Goal: Task Accomplishment & Management: Manage account settings

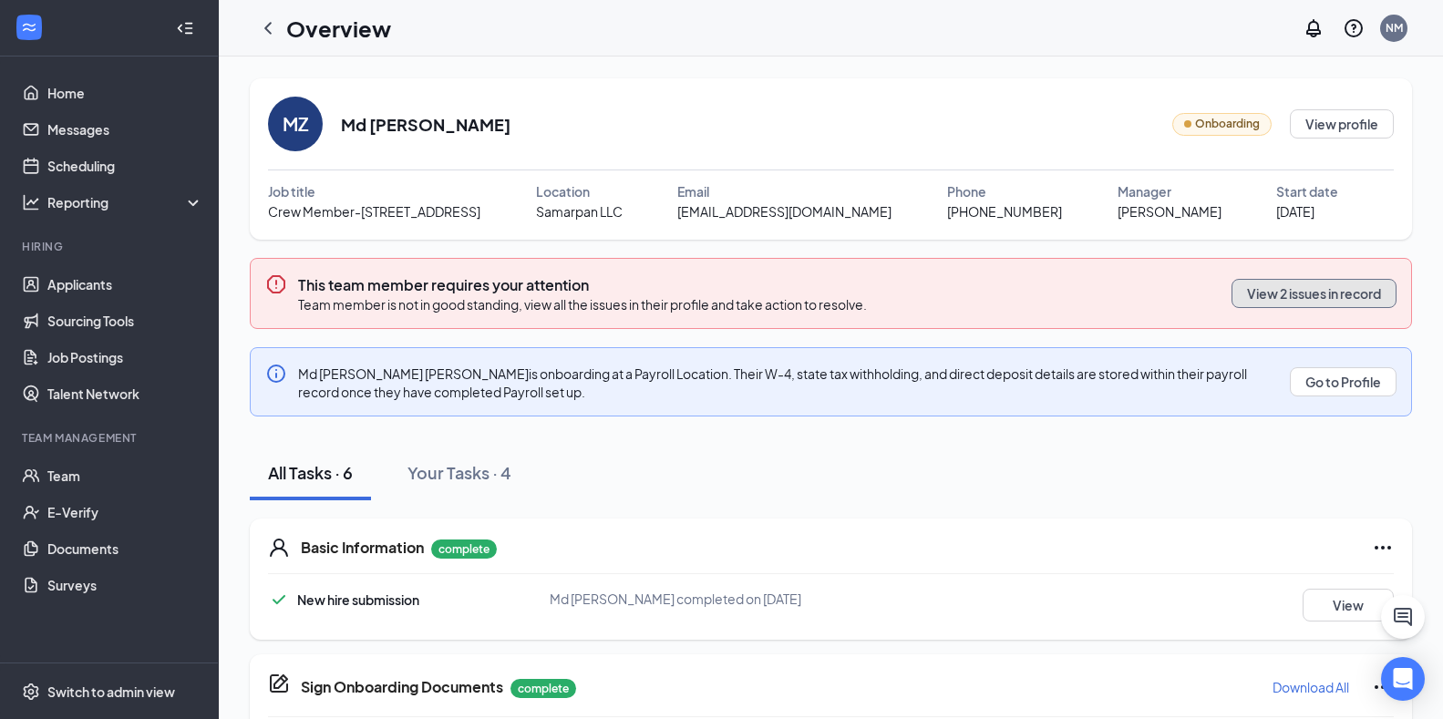
click at [1364, 300] on button "View 2 issues in record" at bounding box center [1314, 293] width 165 height 29
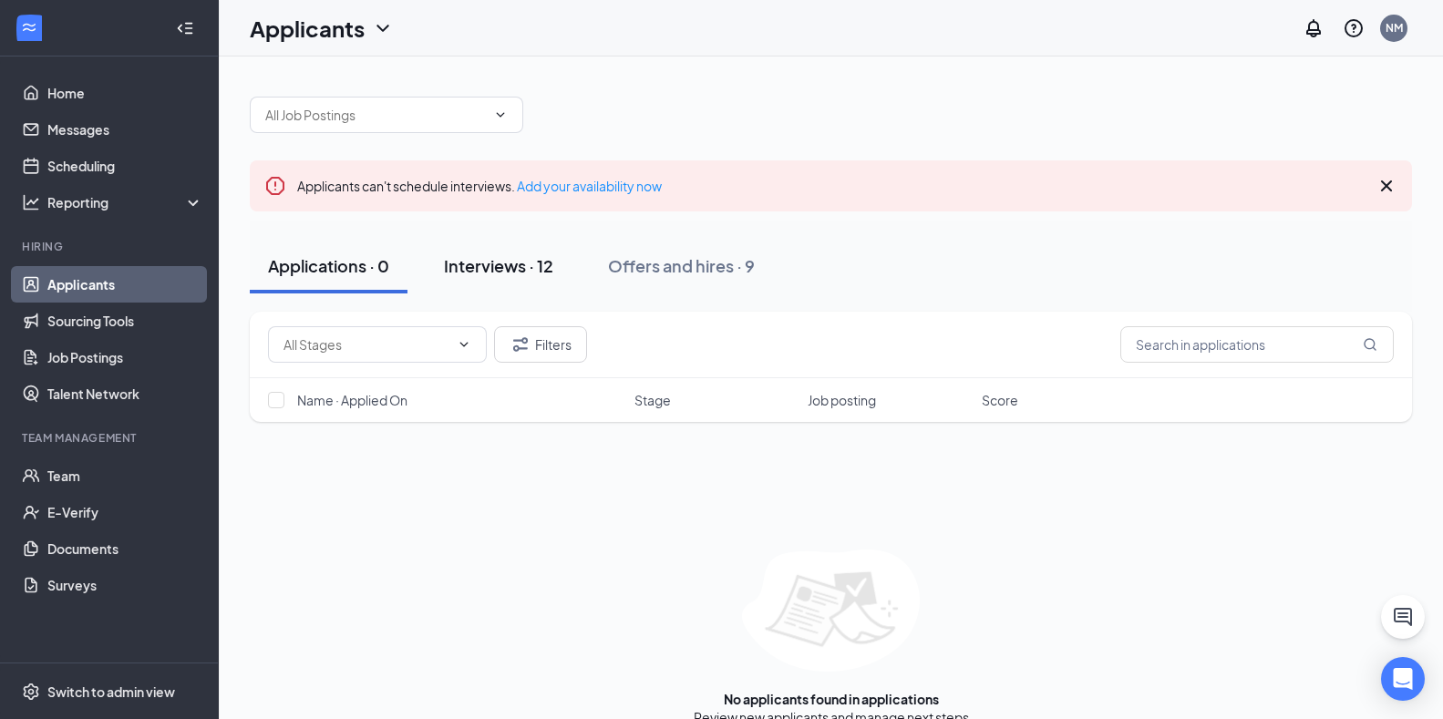
click at [539, 261] on div "Interviews · 12" at bounding box center [498, 265] width 109 height 23
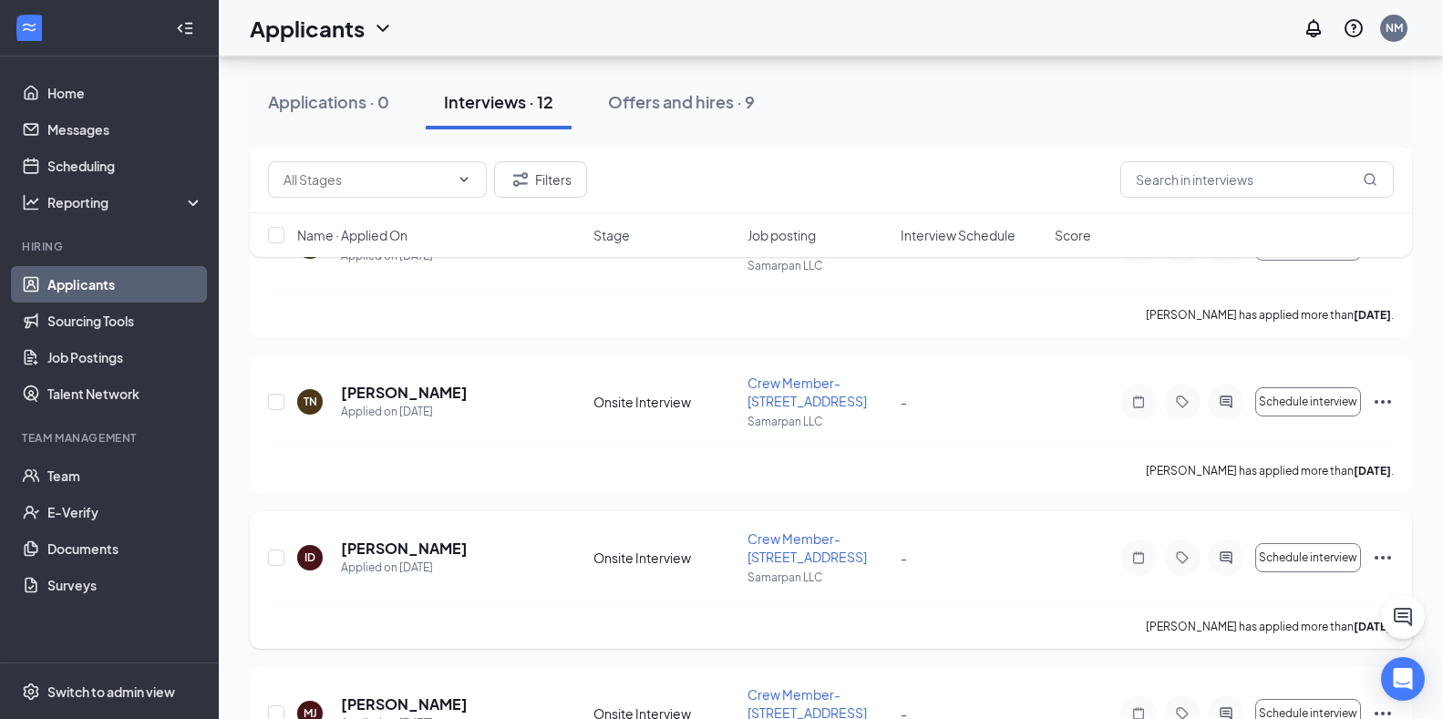
scroll to position [912, 0]
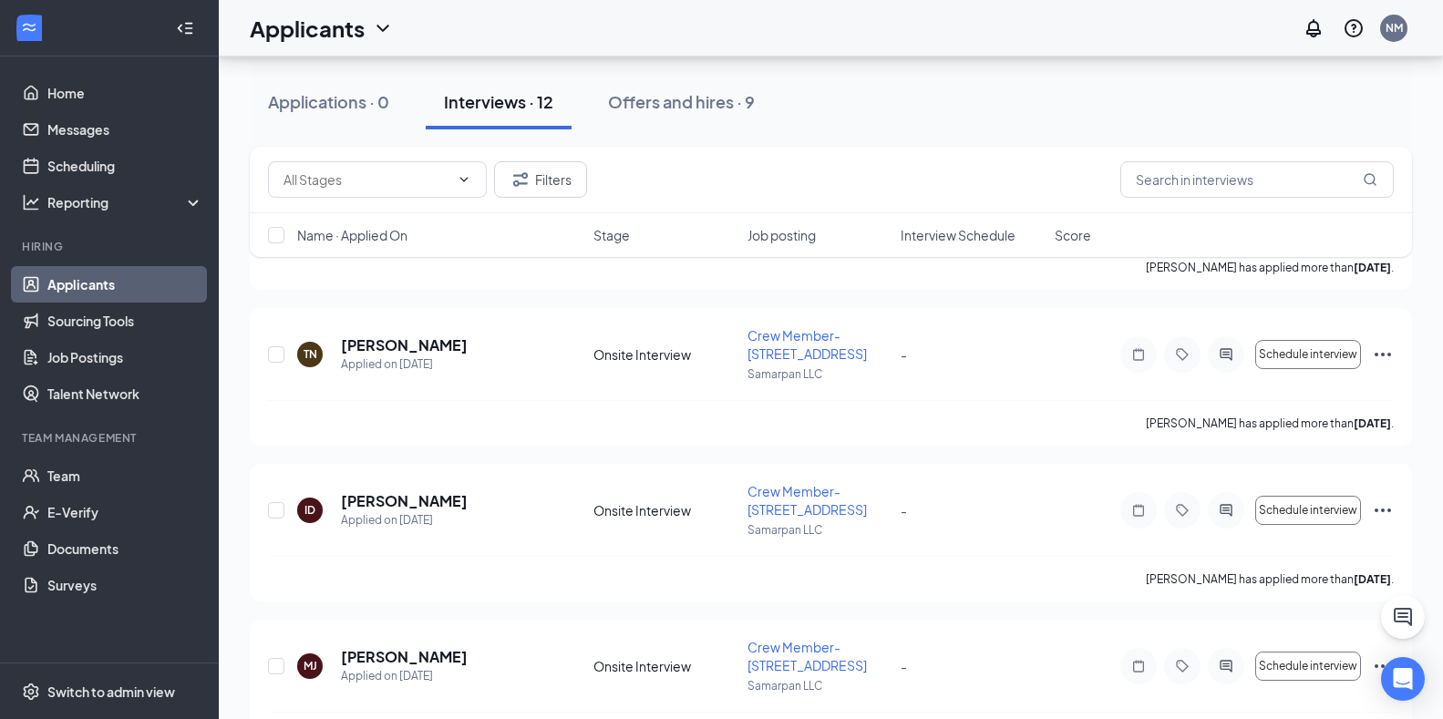
click at [87, 288] on link "Applicants" at bounding box center [125, 284] width 156 height 36
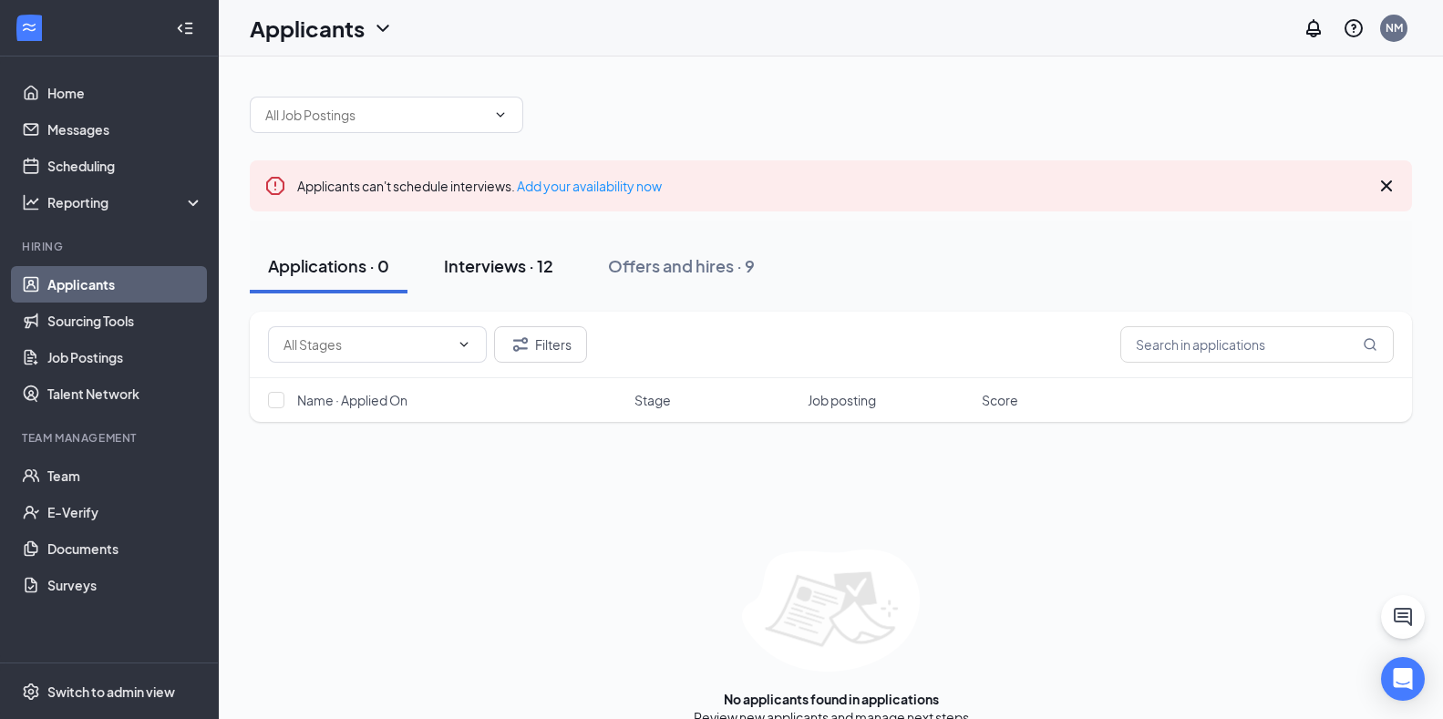
click at [509, 263] on div "Interviews · 12" at bounding box center [498, 265] width 109 height 23
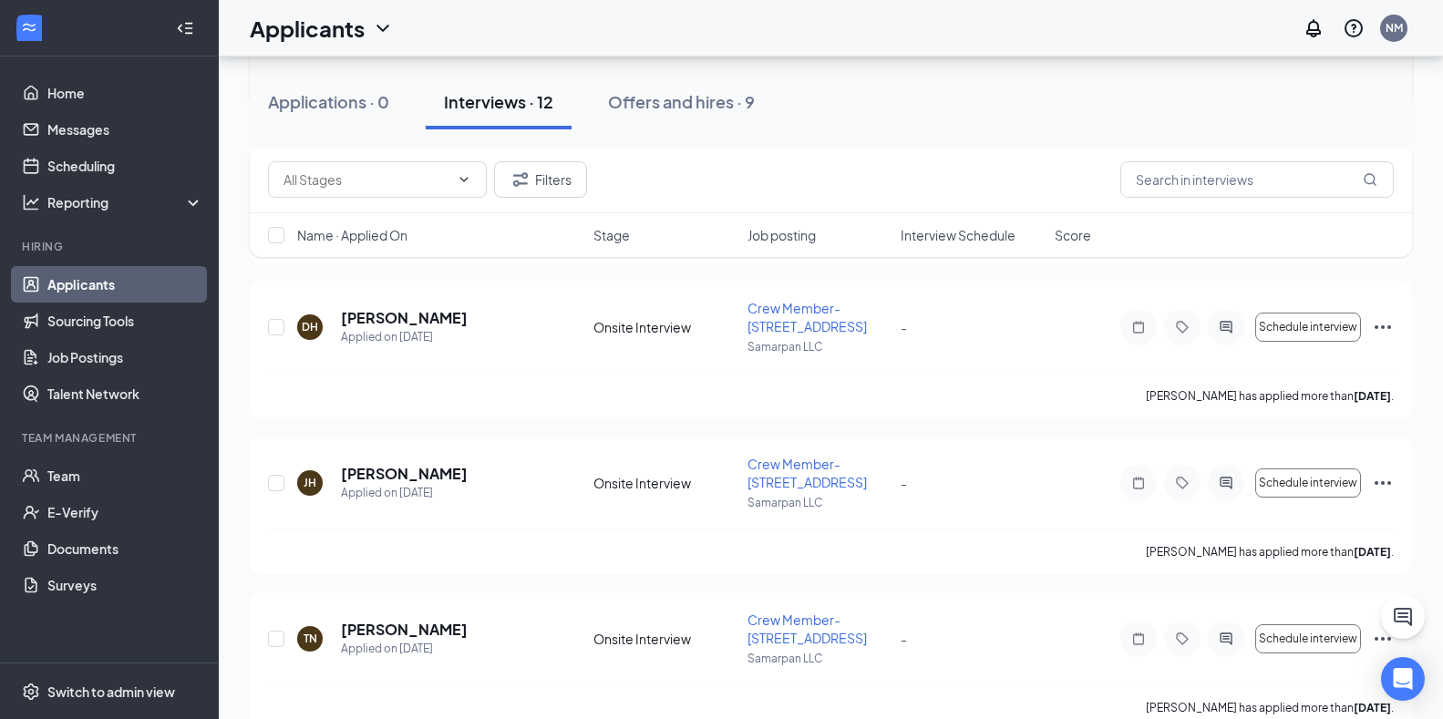
scroll to position [638, 0]
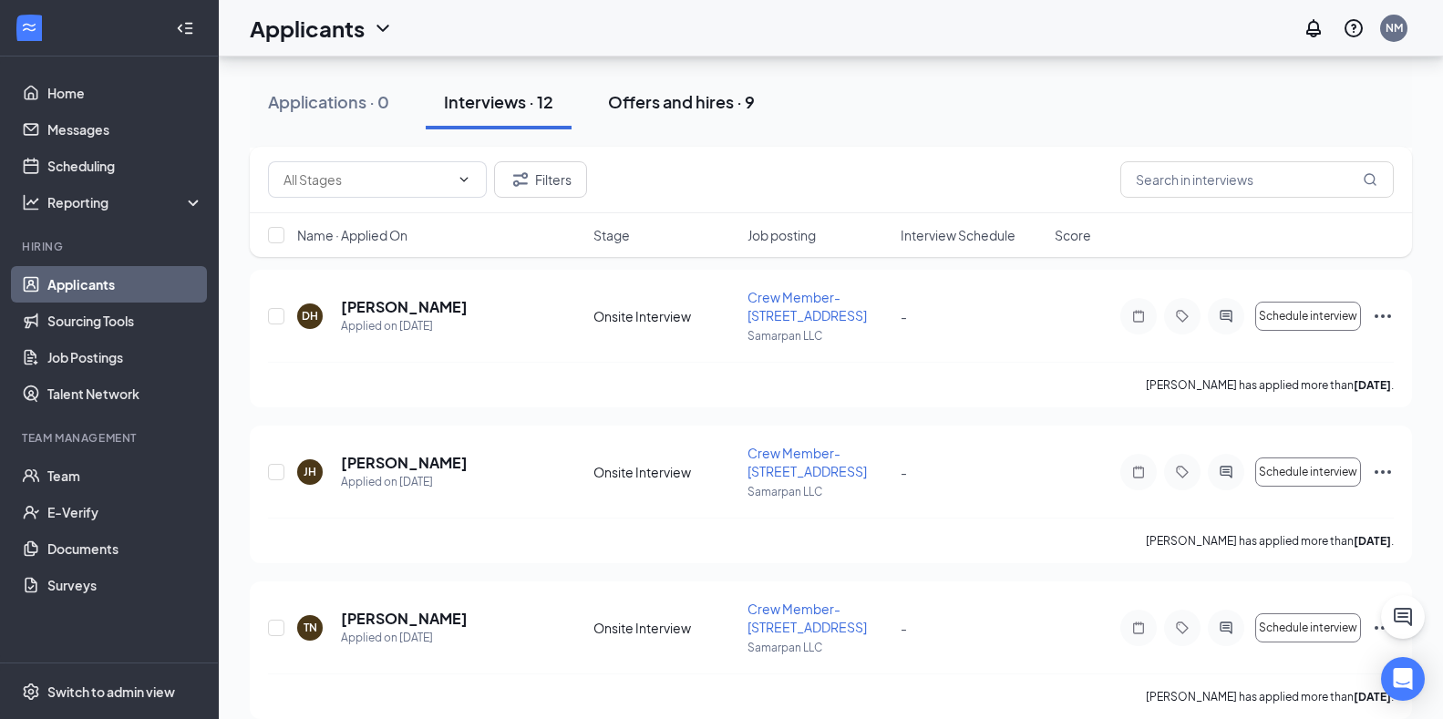
click at [673, 108] on div "Offers and hires · 9" at bounding box center [681, 101] width 147 height 23
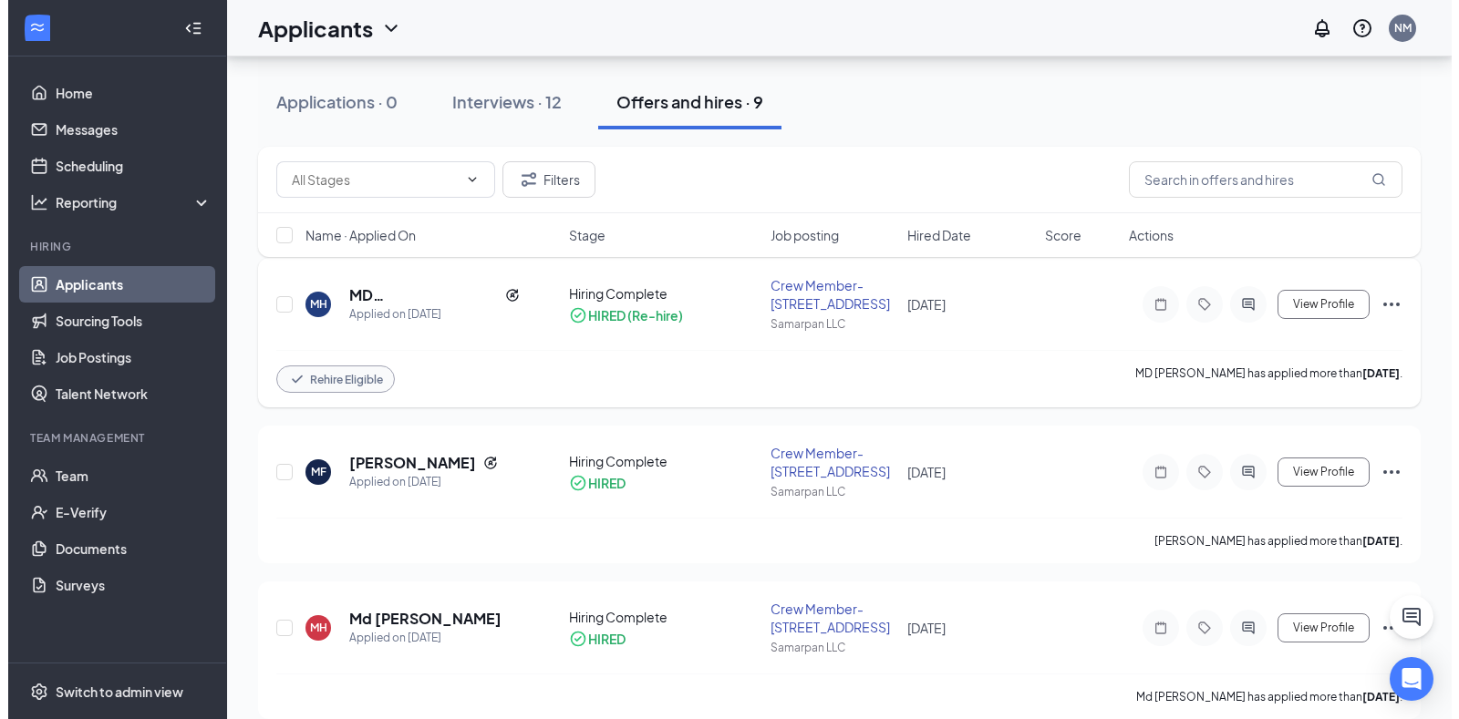
scroll to position [274, 0]
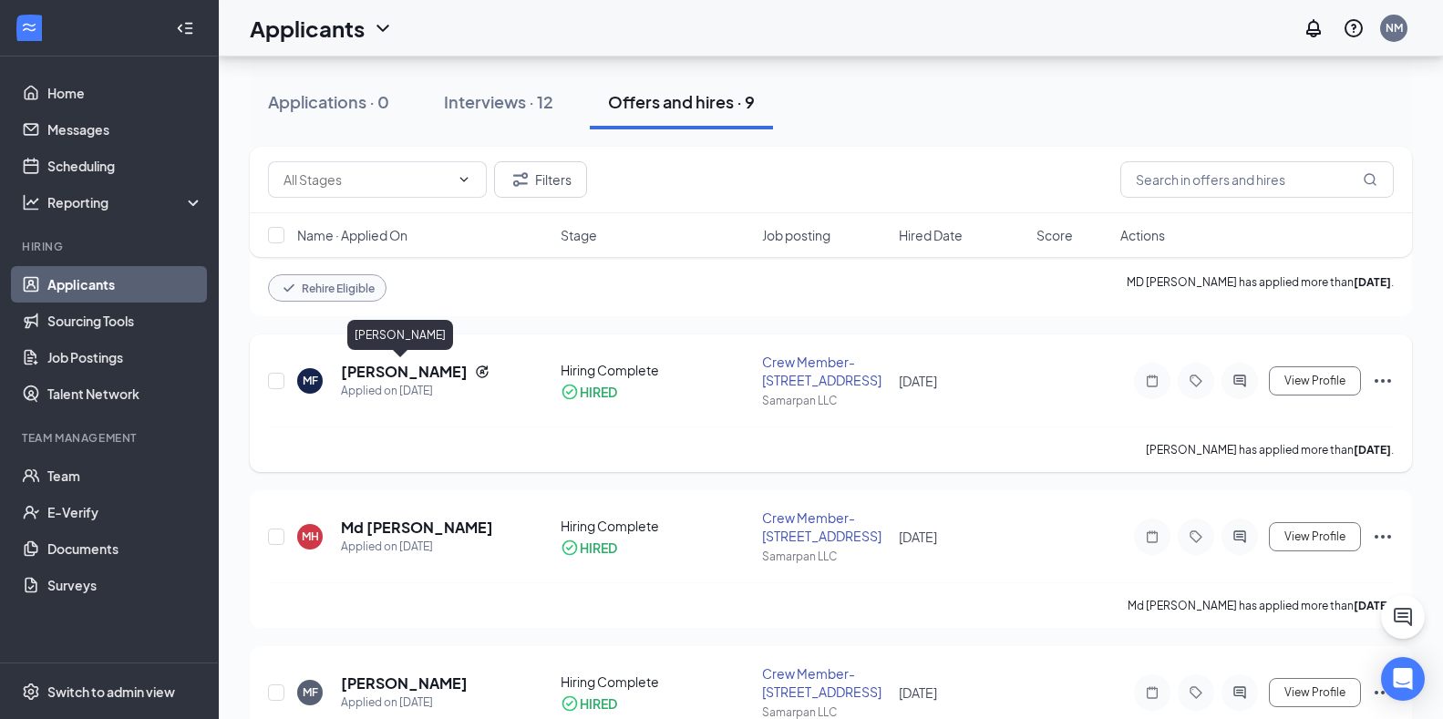
click at [429, 374] on h5 "[PERSON_NAME]" at bounding box center [404, 372] width 127 height 20
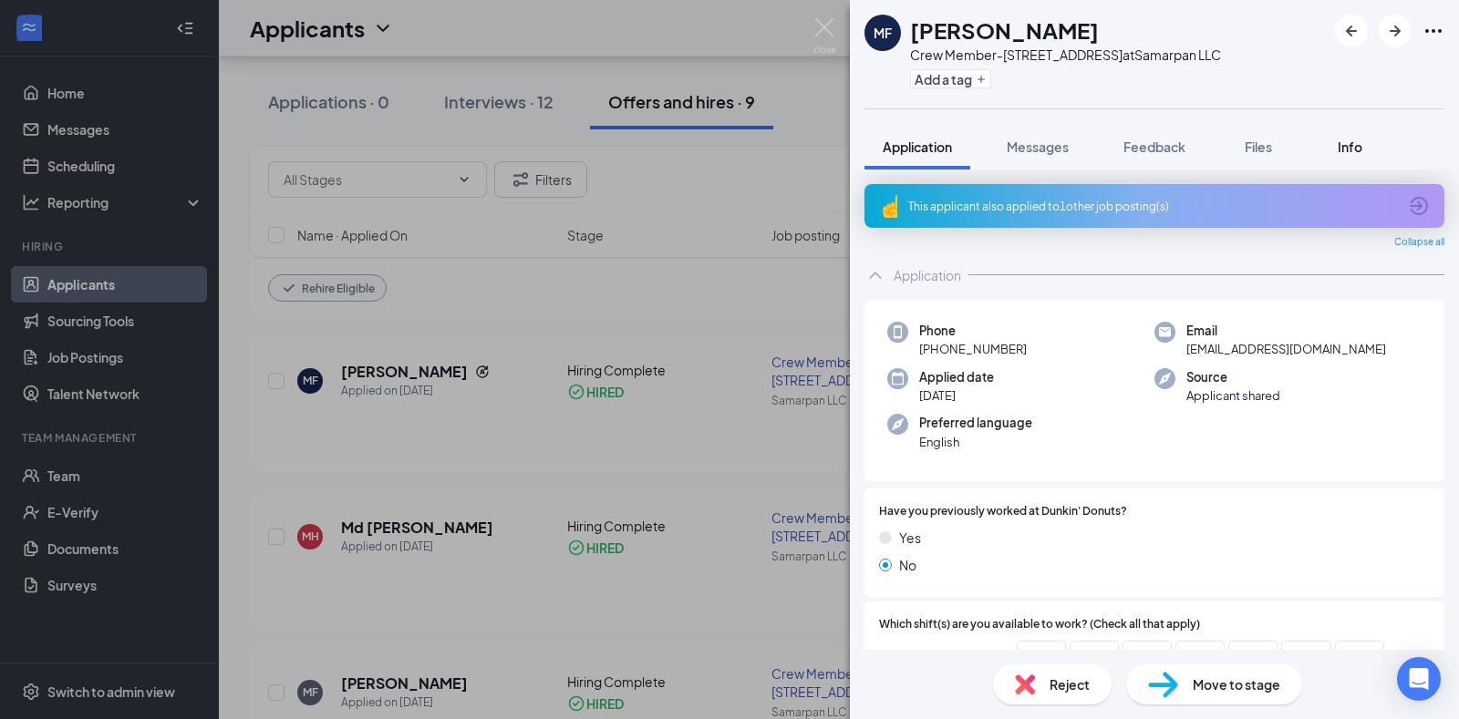
click at [1350, 141] on span "Info" at bounding box center [1350, 147] width 25 height 16
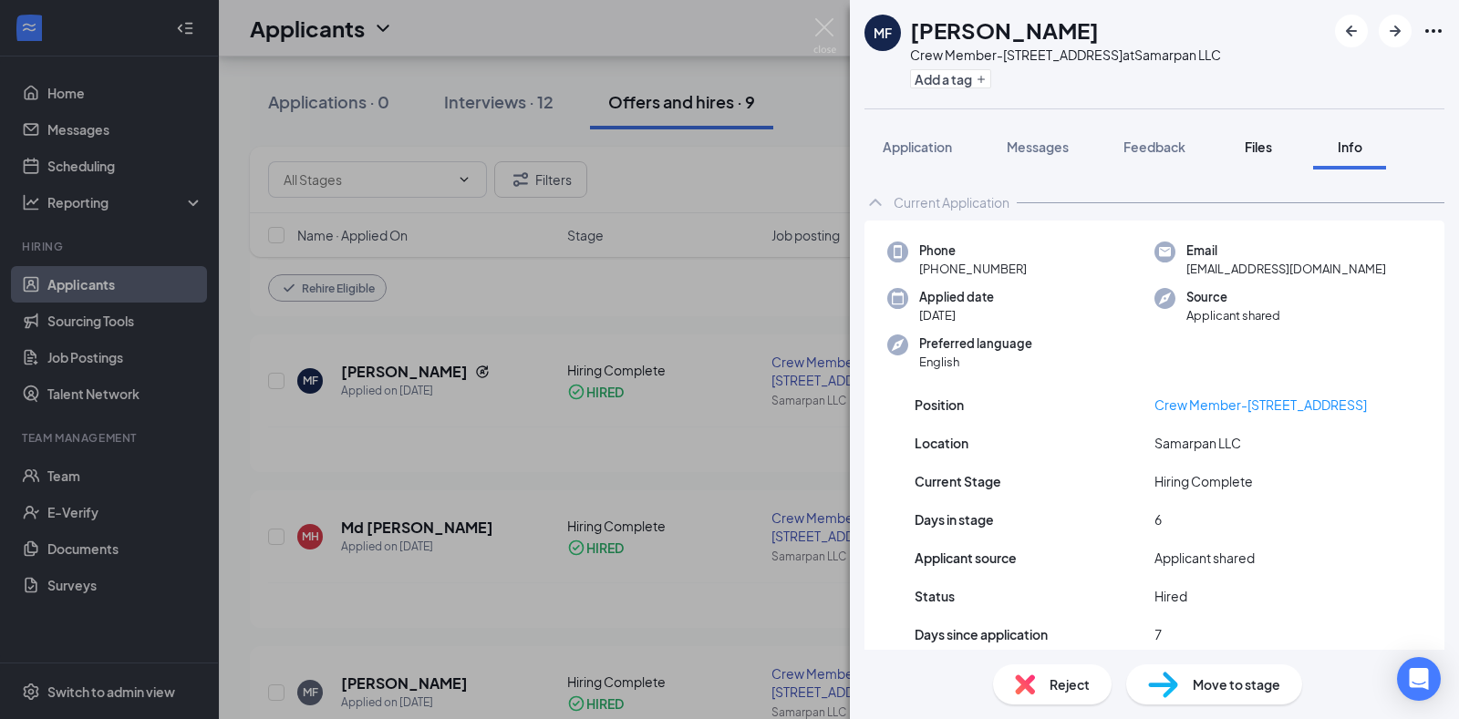
click at [1265, 150] on span "Files" at bounding box center [1258, 147] width 27 height 16
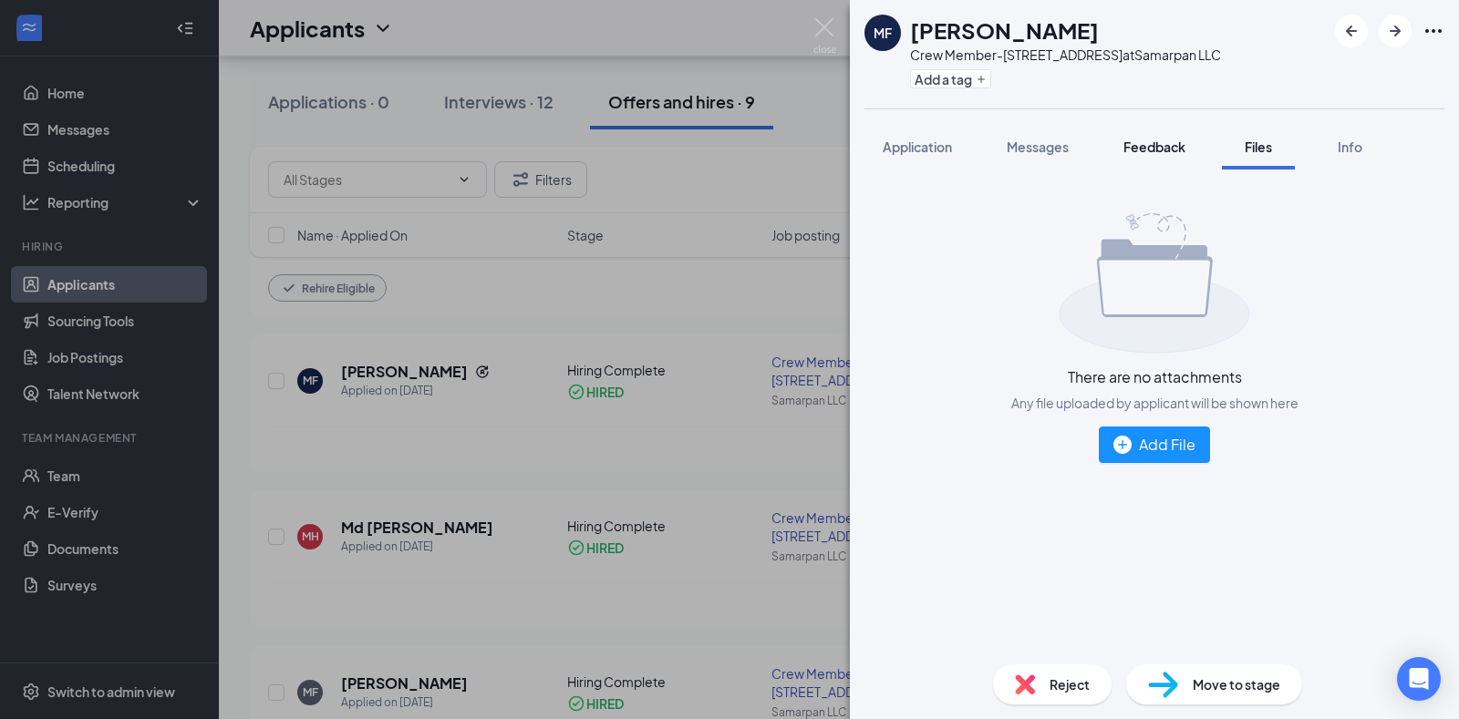
click at [1149, 143] on span "Feedback" at bounding box center [1154, 147] width 62 height 16
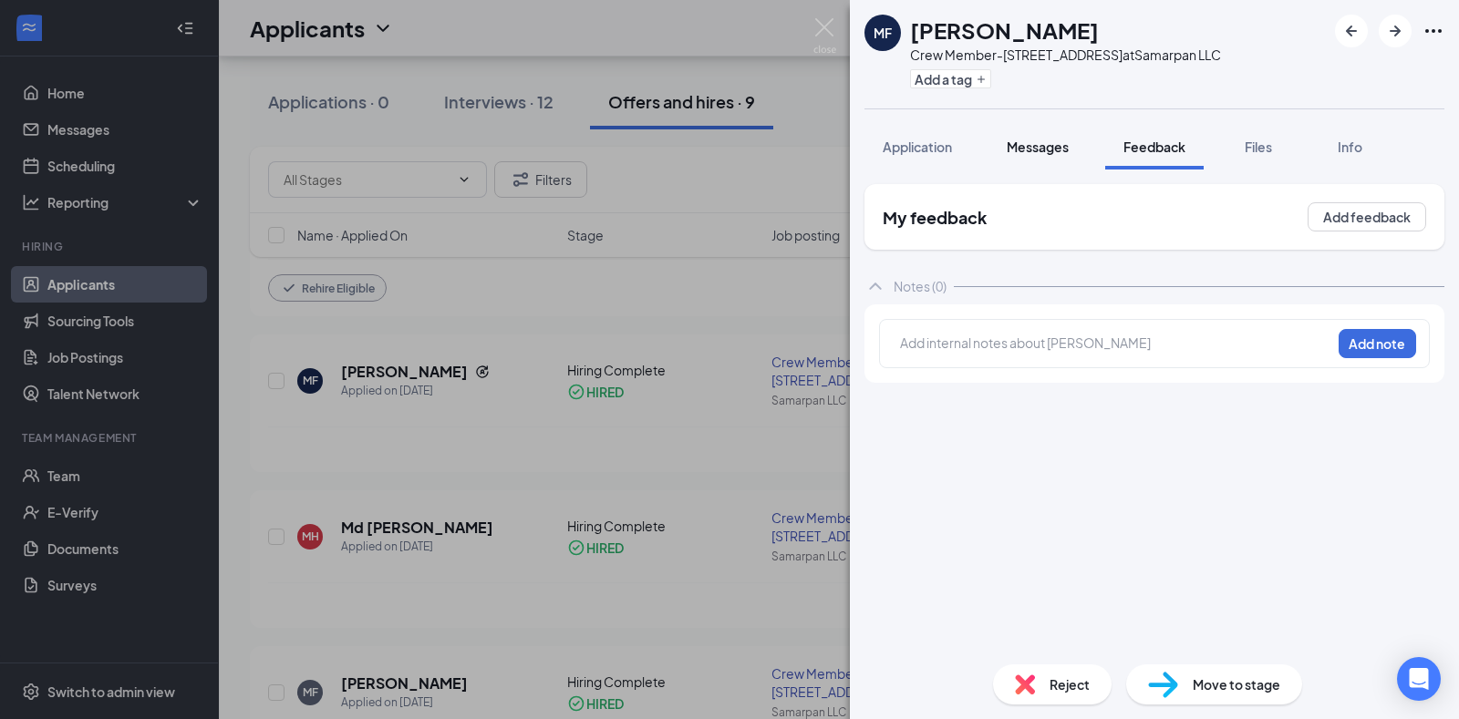
click at [1043, 152] on span "Messages" at bounding box center [1038, 147] width 62 height 16
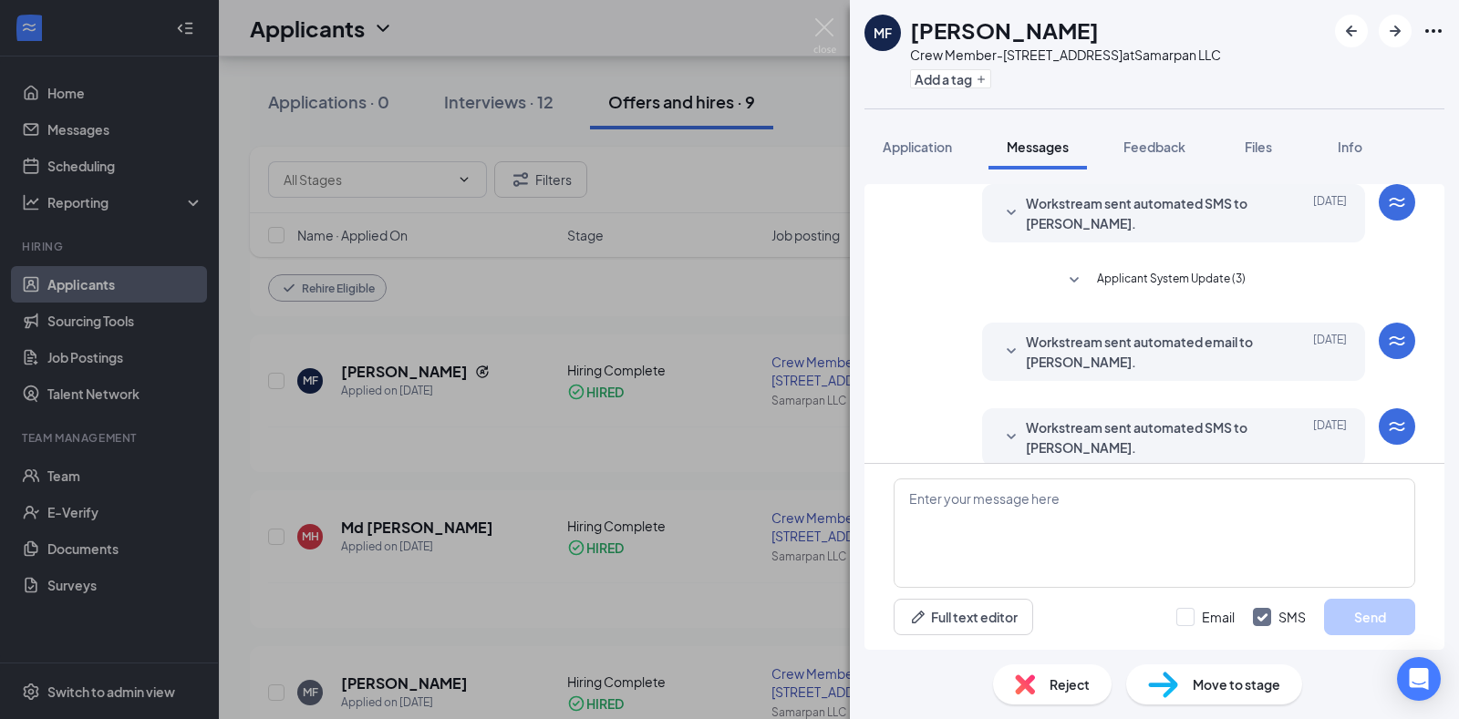
scroll to position [308, 0]
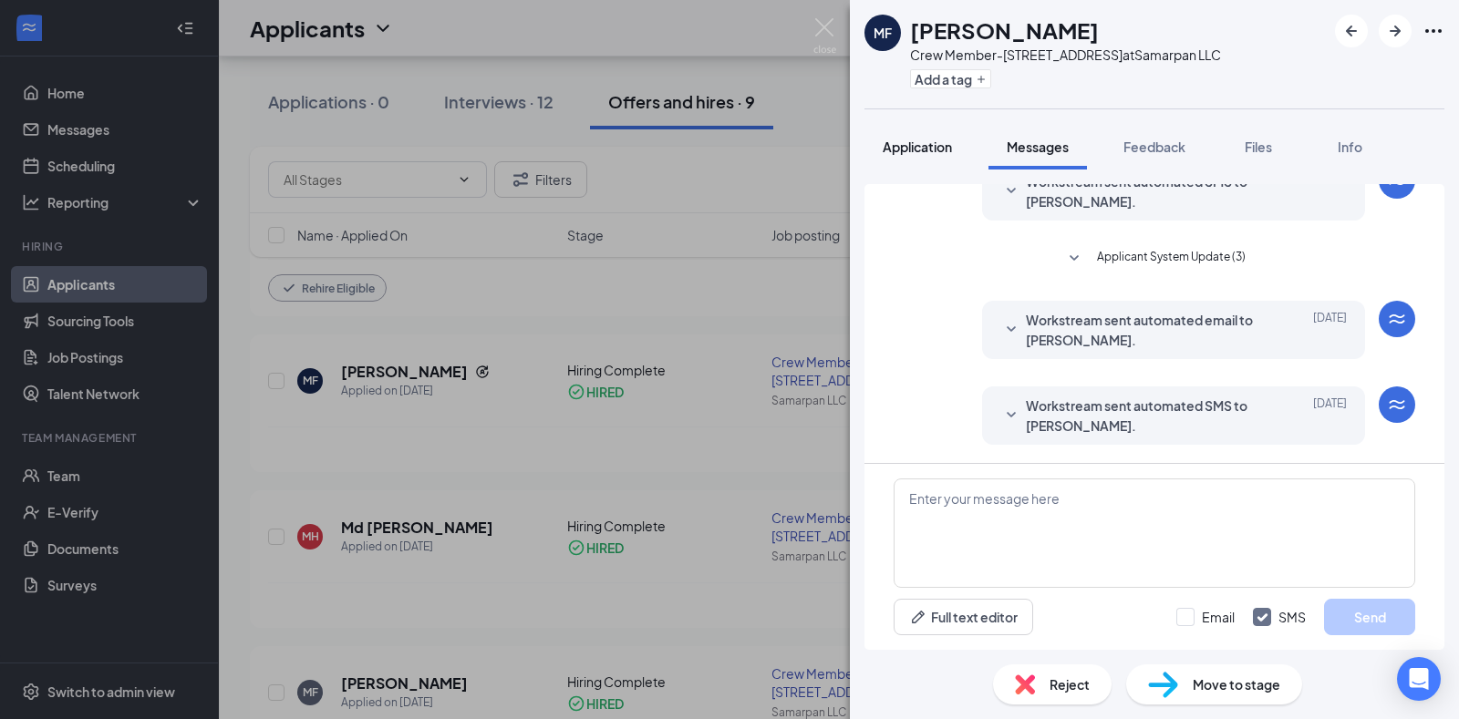
click at [890, 149] on span "Application" at bounding box center [917, 147] width 69 height 16
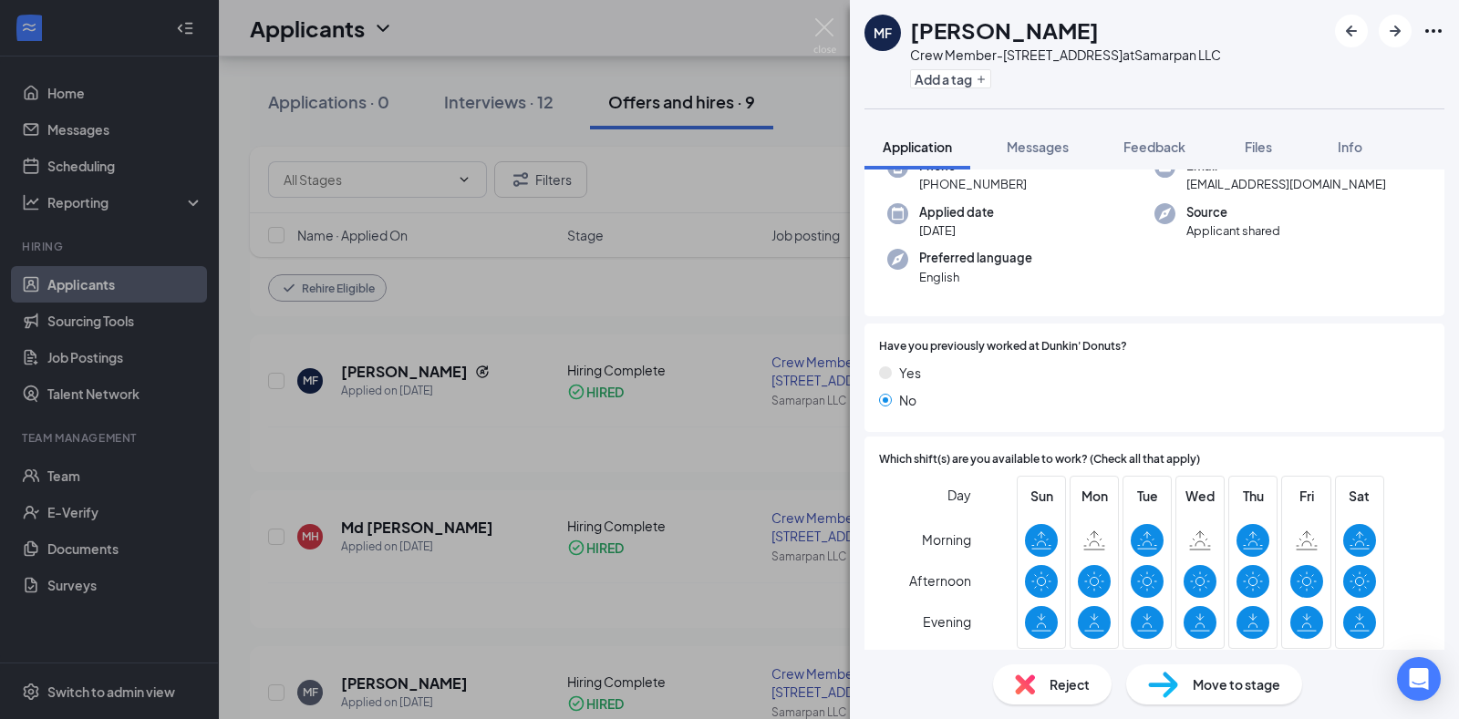
scroll to position [423, 0]
